Goal: Task Accomplishment & Management: Manage account settings

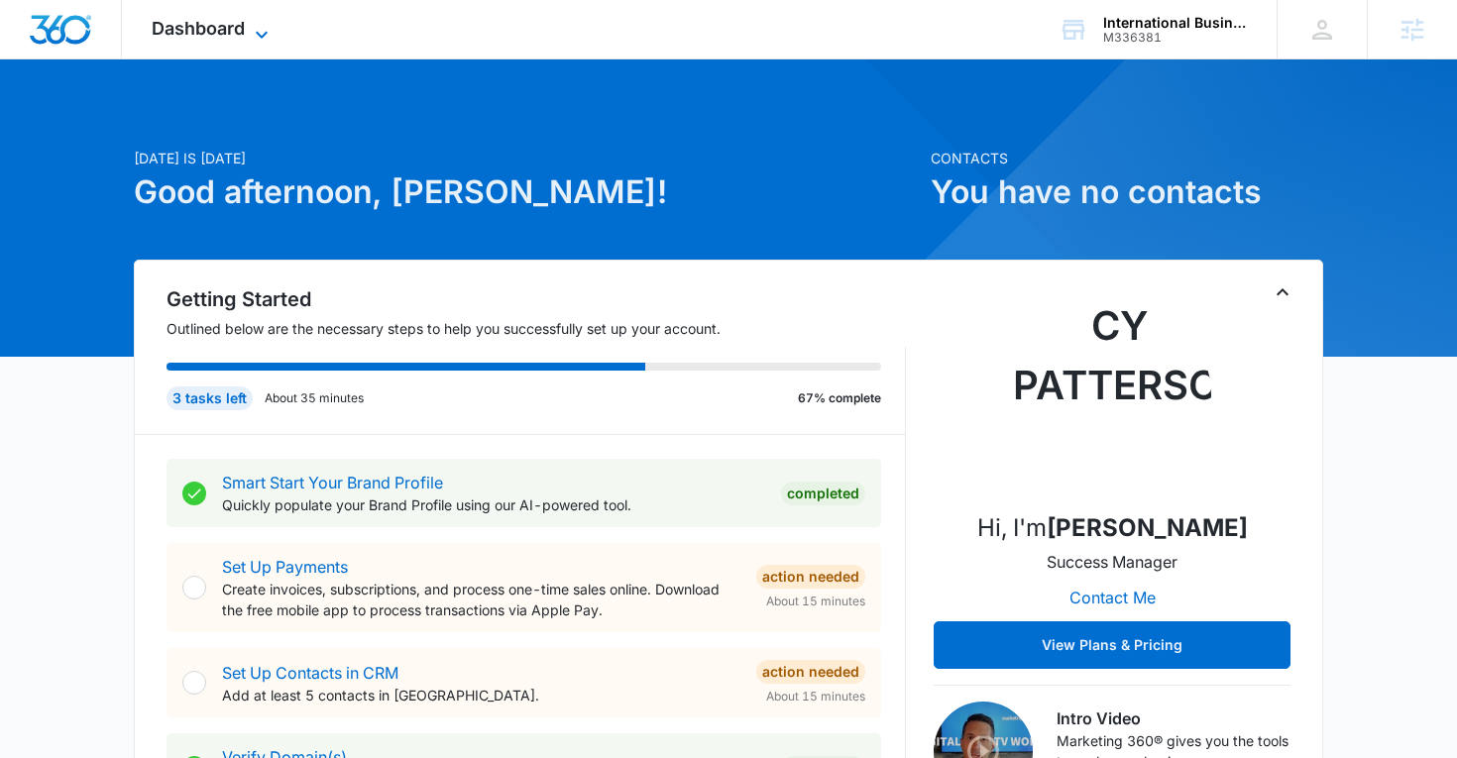
click at [182, 18] on span "Dashboard" at bounding box center [198, 28] width 93 height 21
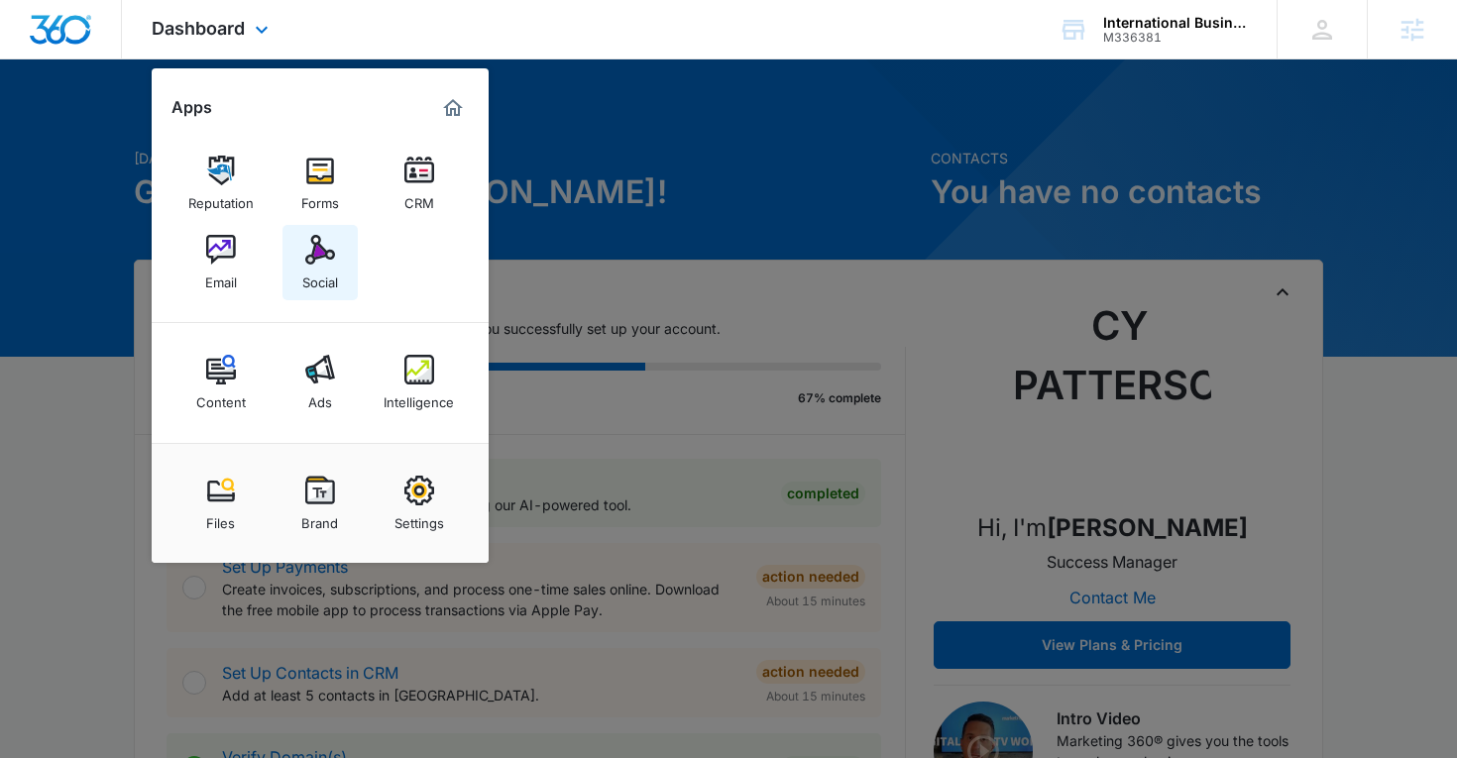
click at [316, 286] on div "Social" at bounding box center [320, 278] width 36 height 26
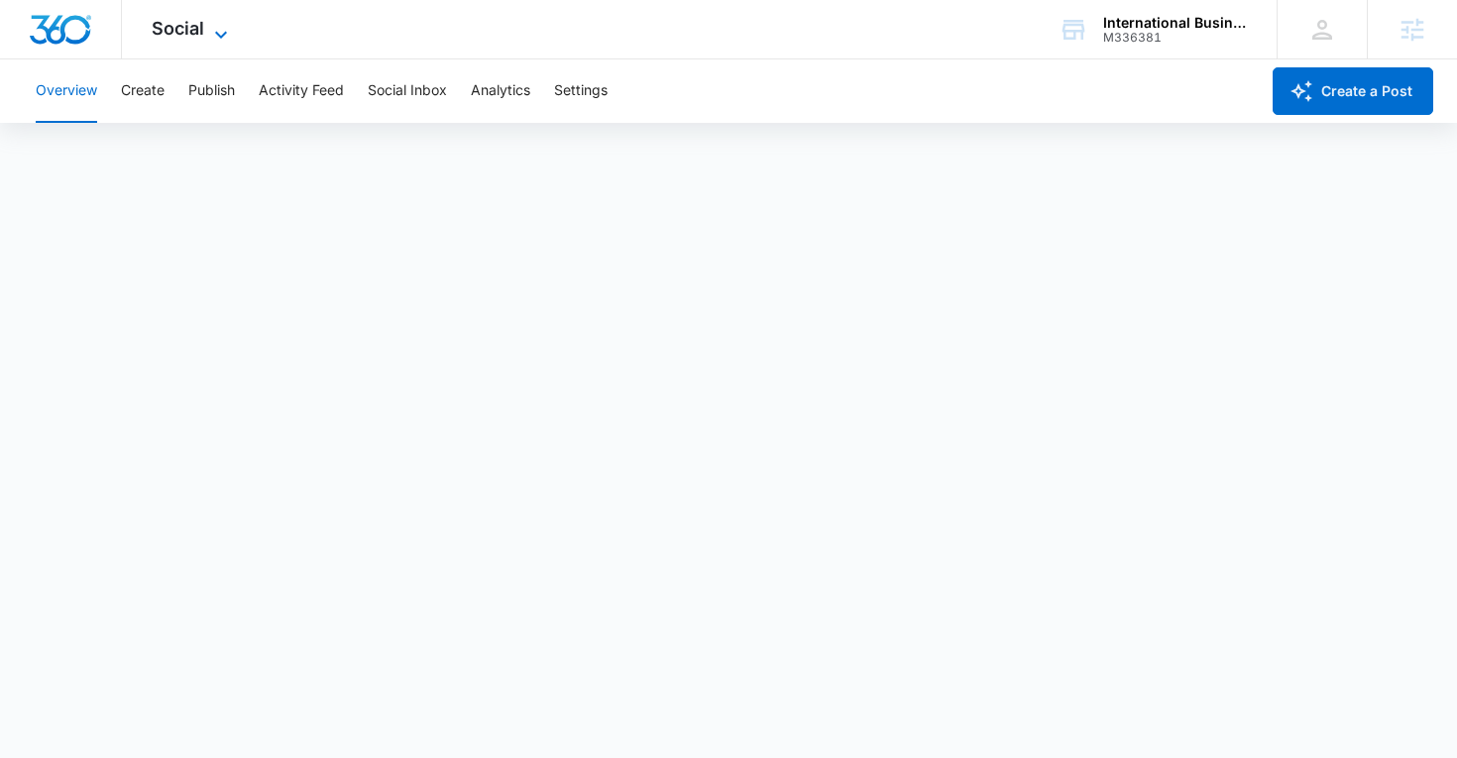
click at [200, 34] on span "Social" at bounding box center [178, 28] width 53 height 21
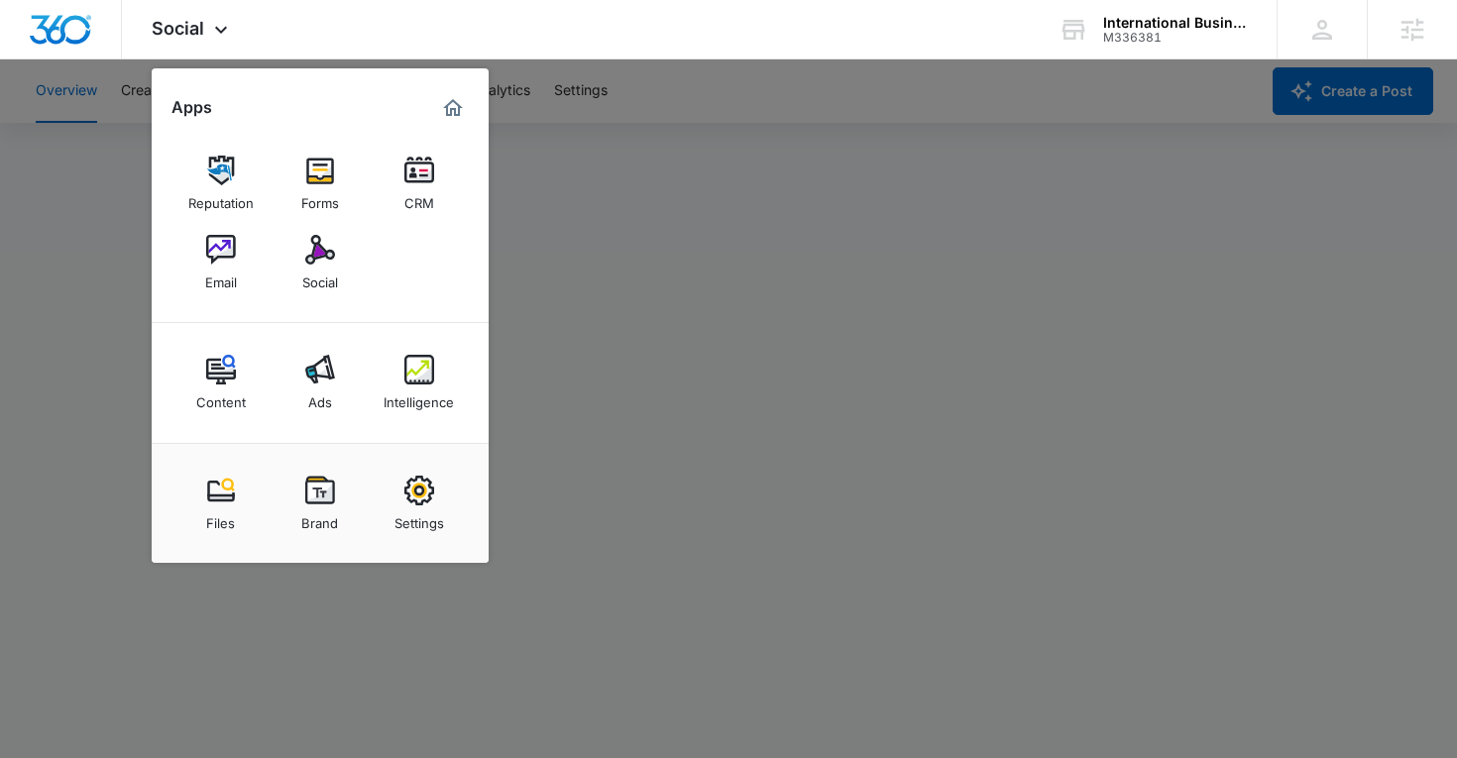
click at [569, 354] on div at bounding box center [728, 379] width 1457 height 758
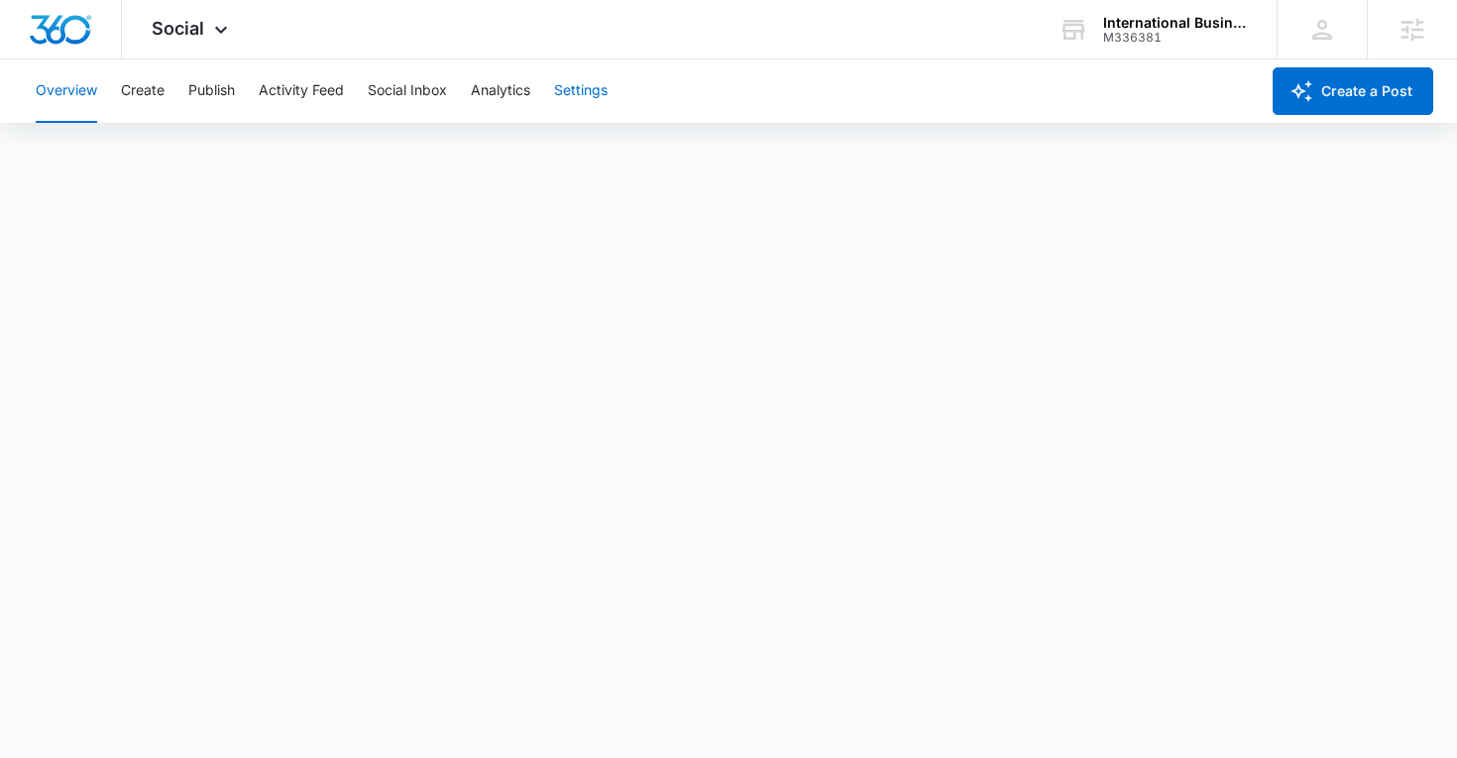
click at [604, 85] on button "Settings" at bounding box center [581, 90] width 54 height 63
